Goal: Task Accomplishment & Management: Manage account settings

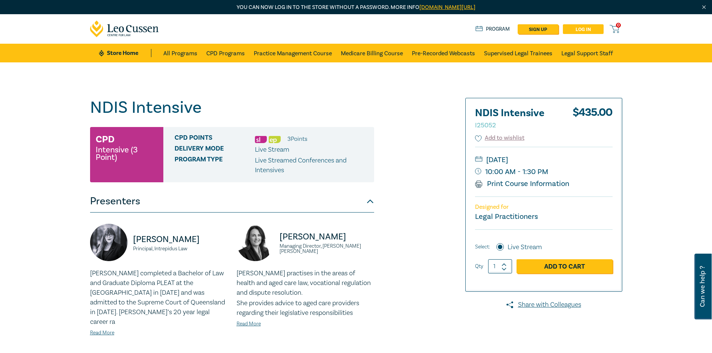
click at [583, 29] on link "Log in" at bounding box center [583, 29] width 41 height 10
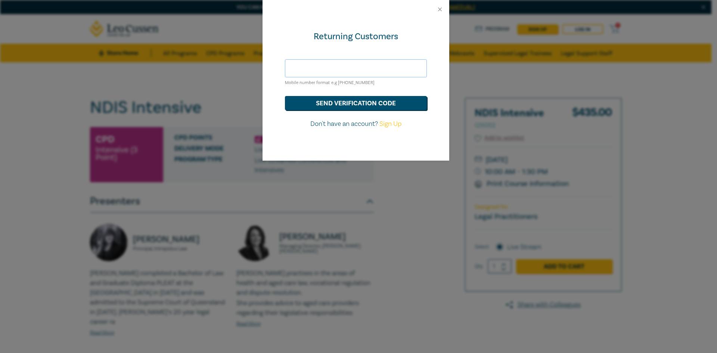
click at [343, 68] on input "text" at bounding box center [356, 68] width 142 height 18
type input "[EMAIL_ADDRESS][DOMAIN_NAME]"
click at [353, 102] on button "send verification code" at bounding box center [356, 103] width 142 height 14
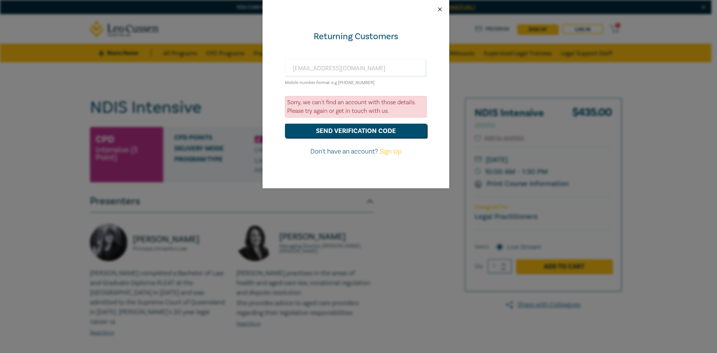
click at [440, 8] on button "Close" at bounding box center [440, 9] width 7 height 7
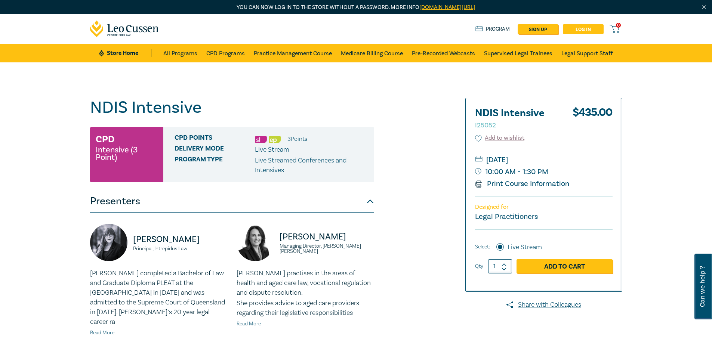
click at [589, 28] on link "Log in" at bounding box center [583, 29] width 41 height 10
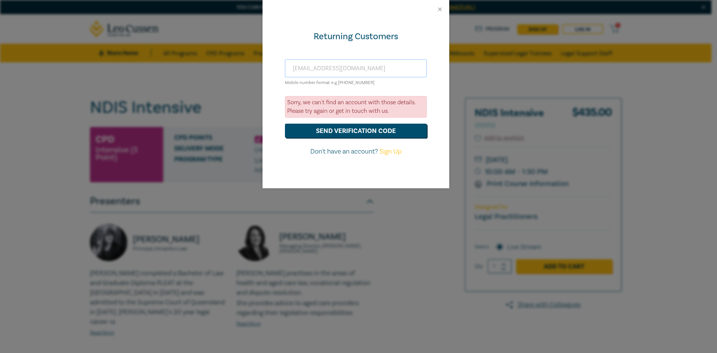
click at [375, 68] on input "[EMAIL_ADDRESS][DOMAIN_NAME]" at bounding box center [356, 68] width 142 height 18
drag, startPoint x: 368, startPoint y: 69, endPoint x: 263, endPoint y: 69, distance: 105.4
click at [263, 69] on div "Returning Customers [EMAIL_ADDRESS][DOMAIN_NAME] Mobile number format e.g [PHON…" at bounding box center [356, 104] width 187 height 170
type input "[PERSON_NAME][EMAIL_ADDRESS][DOMAIN_NAME]"
click at [355, 130] on button "send verification code" at bounding box center [356, 131] width 142 height 14
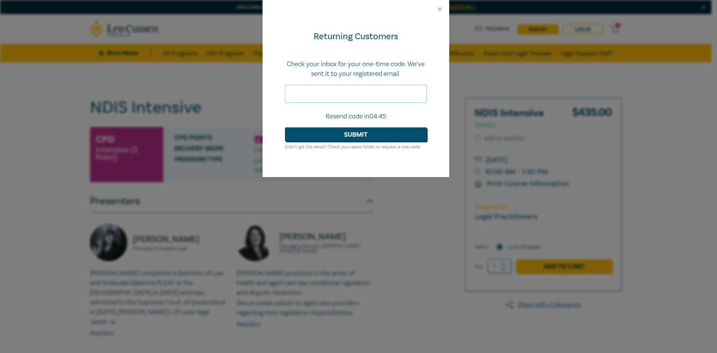
click at [363, 95] on input "text" at bounding box center [356, 94] width 142 height 18
type input "151662"
click at [367, 132] on button "Submit" at bounding box center [356, 134] width 142 height 14
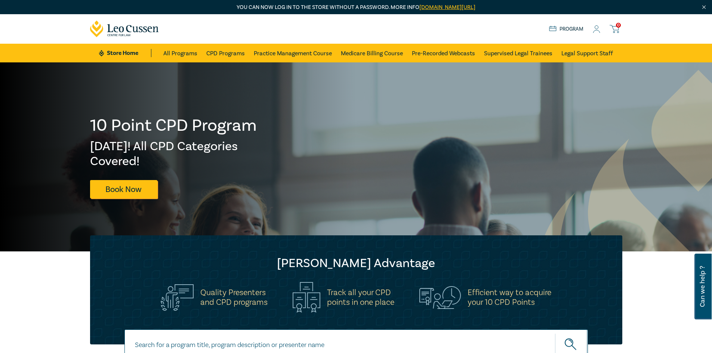
click at [598, 25] on icon at bounding box center [596, 29] width 7 height 8
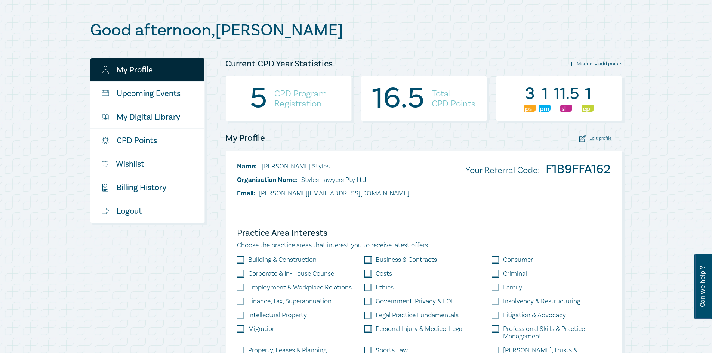
scroll to position [37, 0]
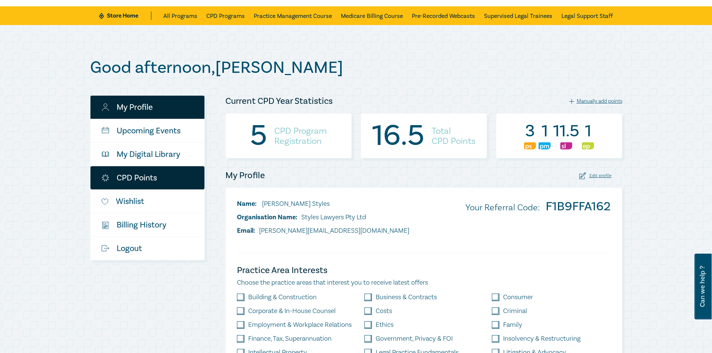
click at [131, 174] on link "CPD Points" at bounding box center [147, 177] width 114 height 23
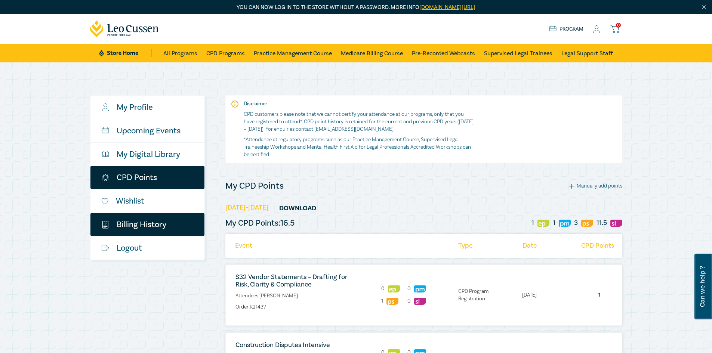
click at [142, 223] on link "$ Billing History" at bounding box center [147, 224] width 114 height 23
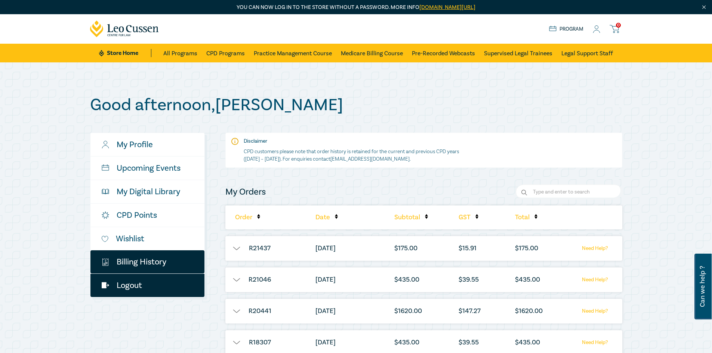
click at [136, 286] on link "Logout" at bounding box center [147, 285] width 114 height 23
